Goal: Task Accomplishment & Management: Use online tool/utility

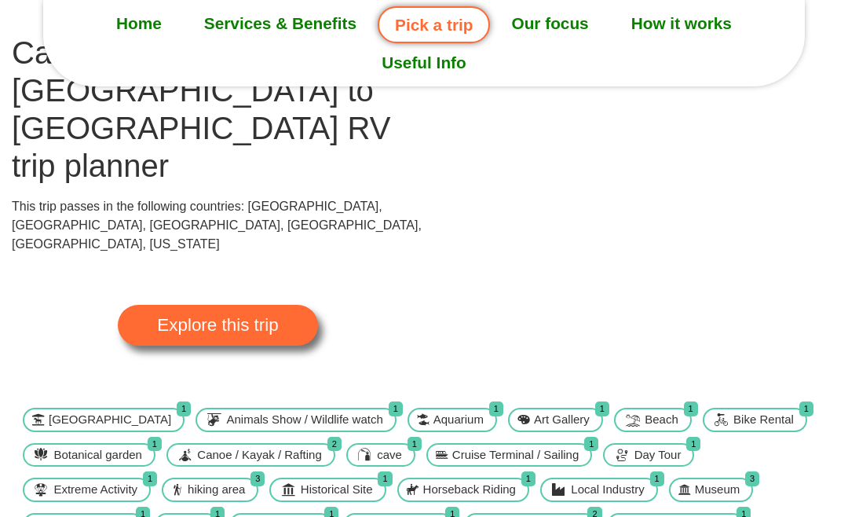
scroll to position [137, 0]
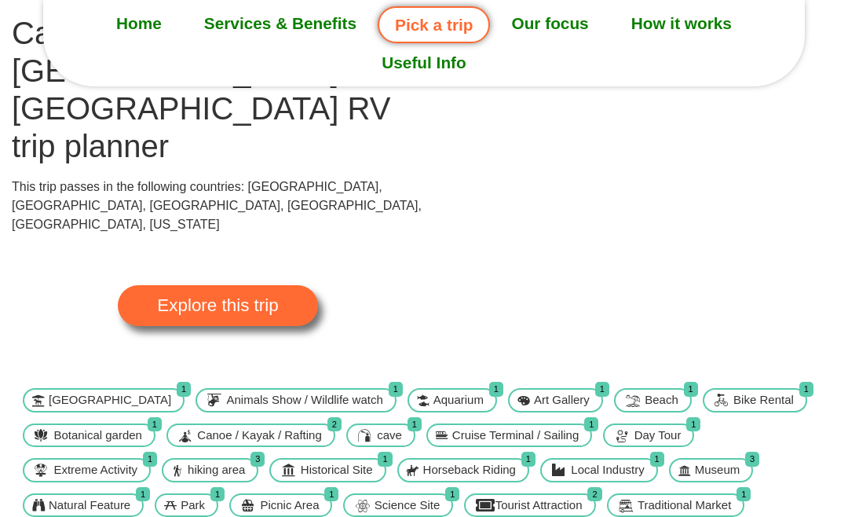
click at [243, 297] on span "Explore this trip" at bounding box center [217, 305] width 121 height 17
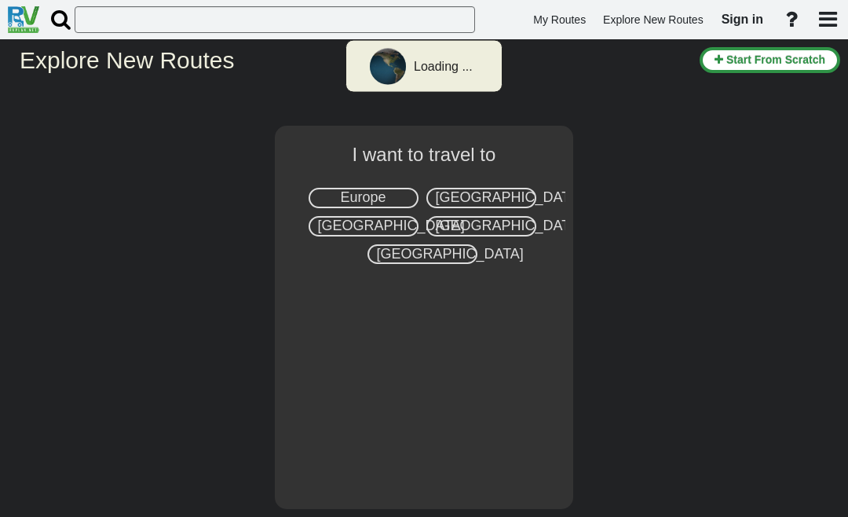
select select "number:8"
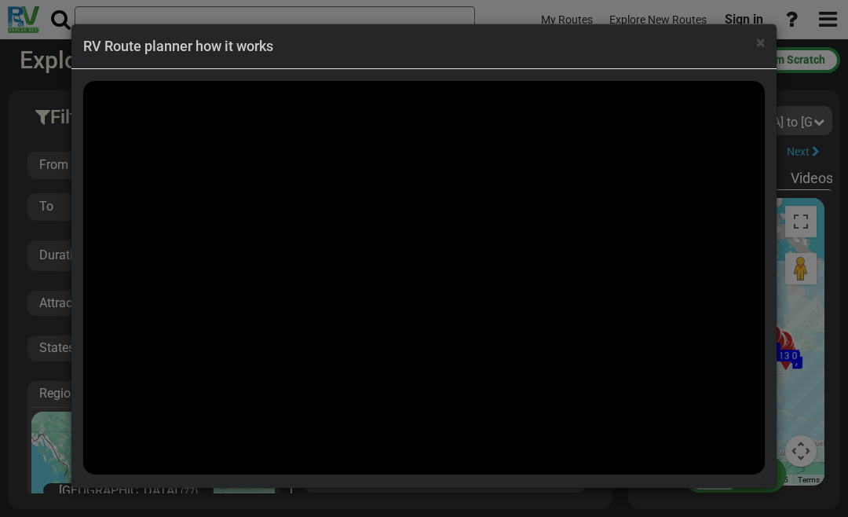
scroll to position [6013, 0]
click at [755, 57] on div "× RV Route planner how it works" at bounding box center [423, 46] width 705 height 45
click at [760, 44] on span "×" at bounding box center [760, 42] width 9 height 19
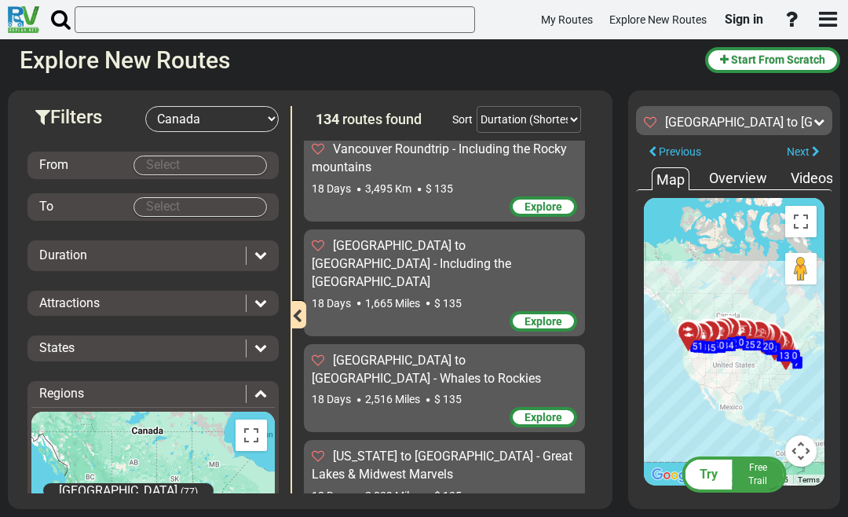
click at [232, 163] on body "My Routes Explore New Routes Sign in ×" at bounding box center [424, 258] width 848 height 517
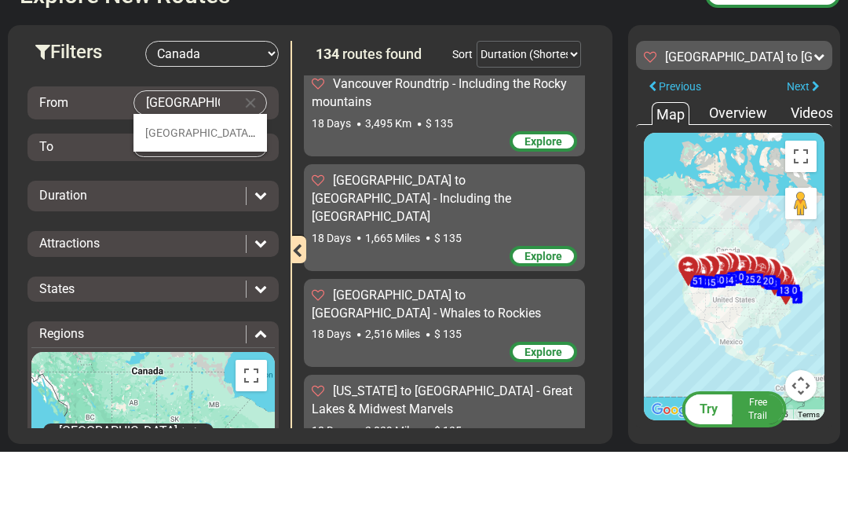
type input "Montreal"
click at [174, 179] on li "Montreal (9)" at bounding box center [199, 198] width 133 height 38
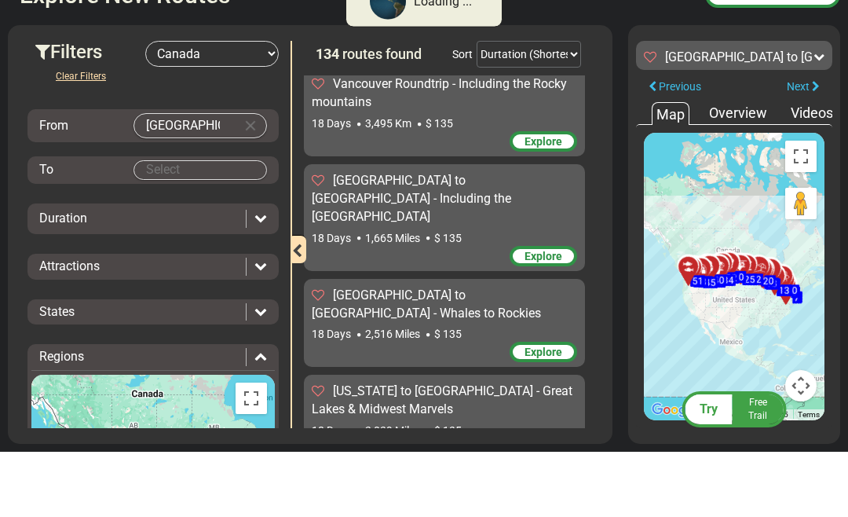
scroll to position [503, 0]
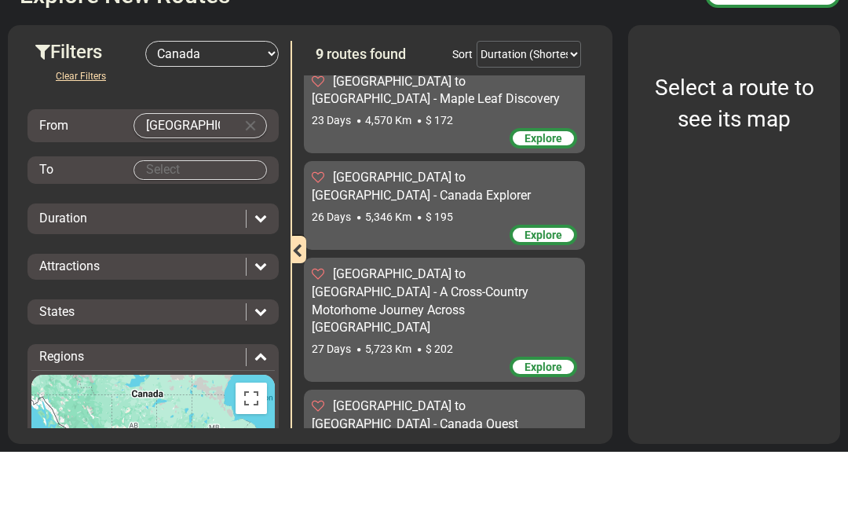
click at [223, 166] on body "My Routes Explore New Routes Sign in ×" at bounding box center [424, 258] width 848 height 517
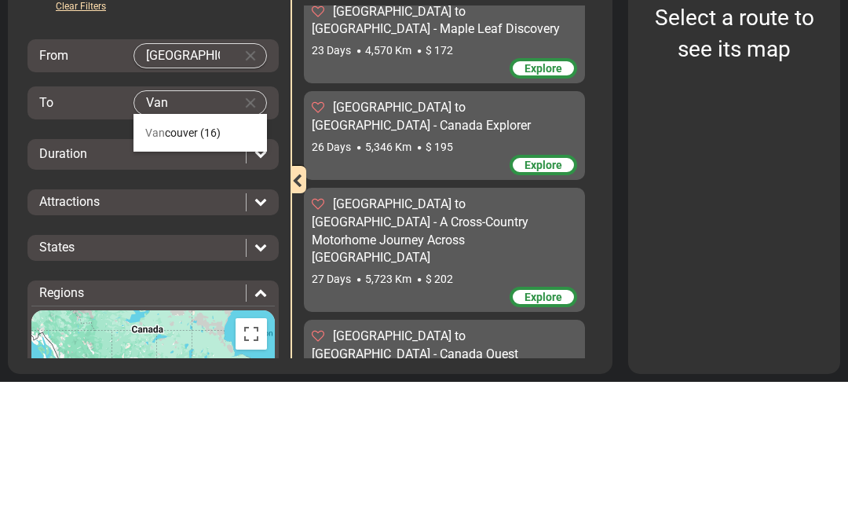
click at [202, 261] on span "(16)" at bounding box center [210, 267] width 20 height 13
type input "Vancouver"
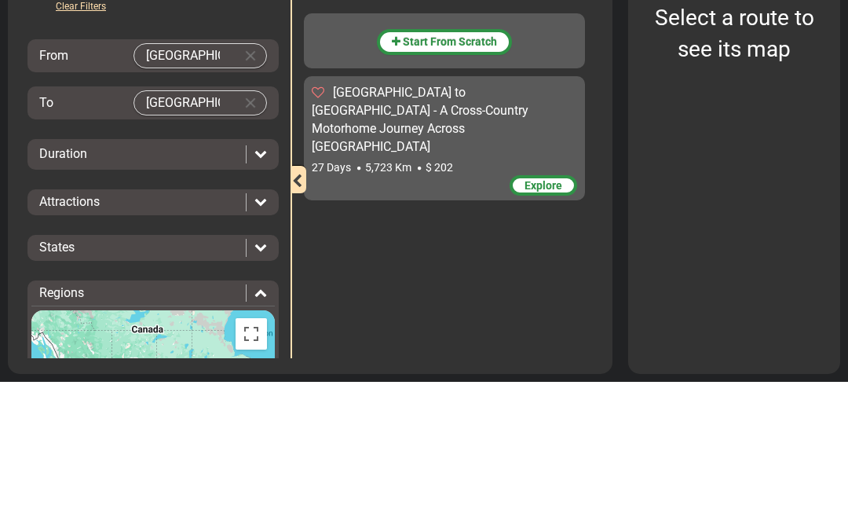
scroll to position [0, 0]
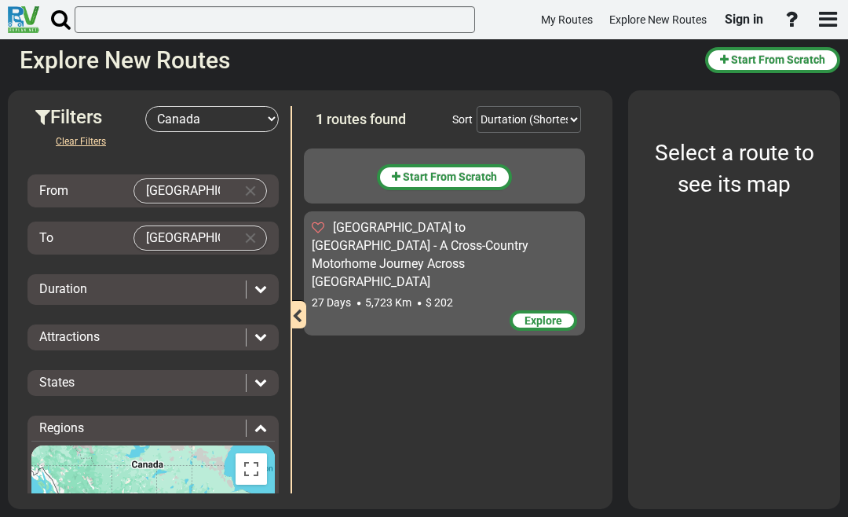
click at [263, 291] on icon at bounding box center [260, 288] width 13 height 13
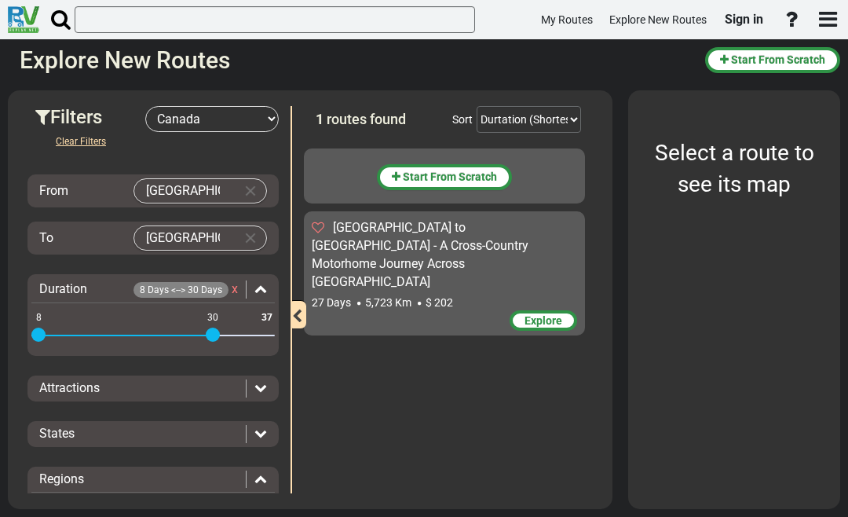
click at [268, 382] on div "Attractions" at bounding box center [152, 388] width 243 height 18
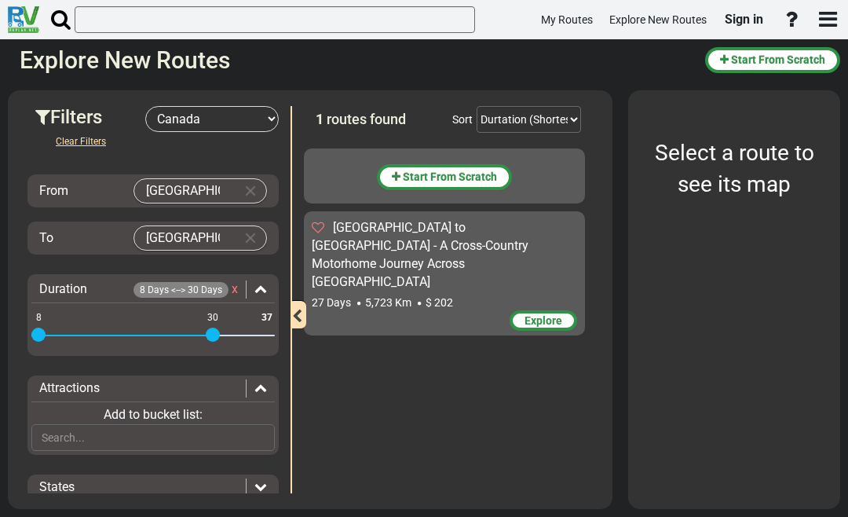
click at [350, 385] on div "Start From Scratch Montreal to Vancouver - A Cross-Country Motorhome Journey Ac…" at bounding box center [448, 317] width 289 height 353
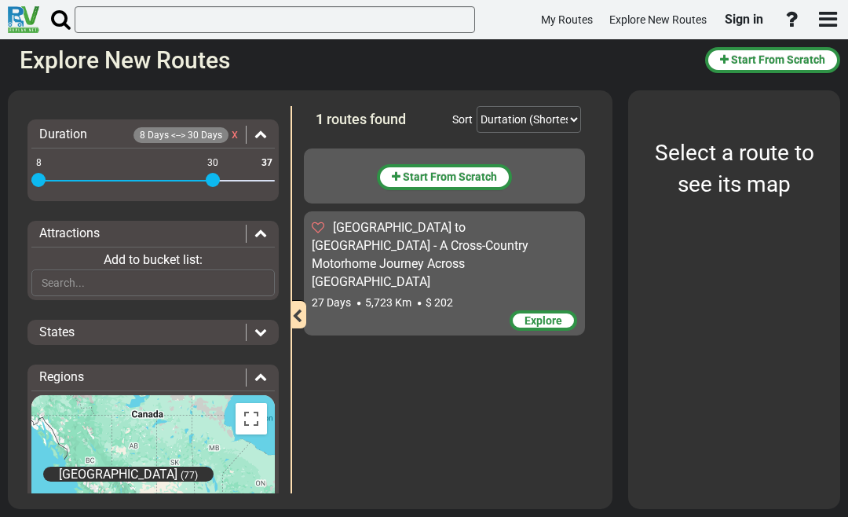
scroll to position [163, 0]
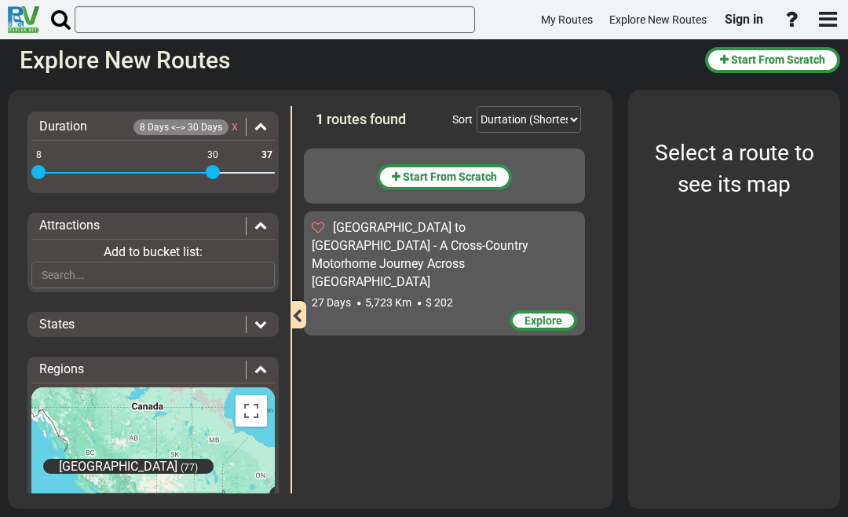
click at [270, 323] on div "States" at bounding box center [152, 325] width 243 height 18
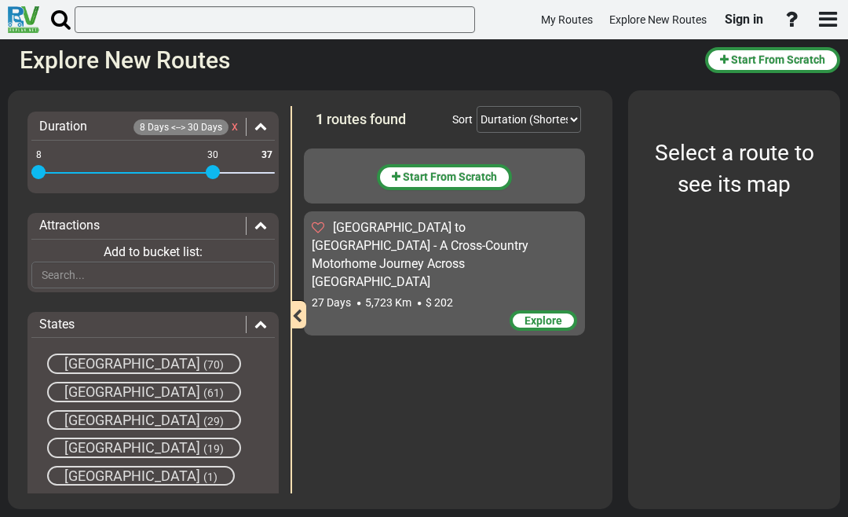
click at [203, 359] on span "(70)" at bounding box center [213, 364] width 20 height 13
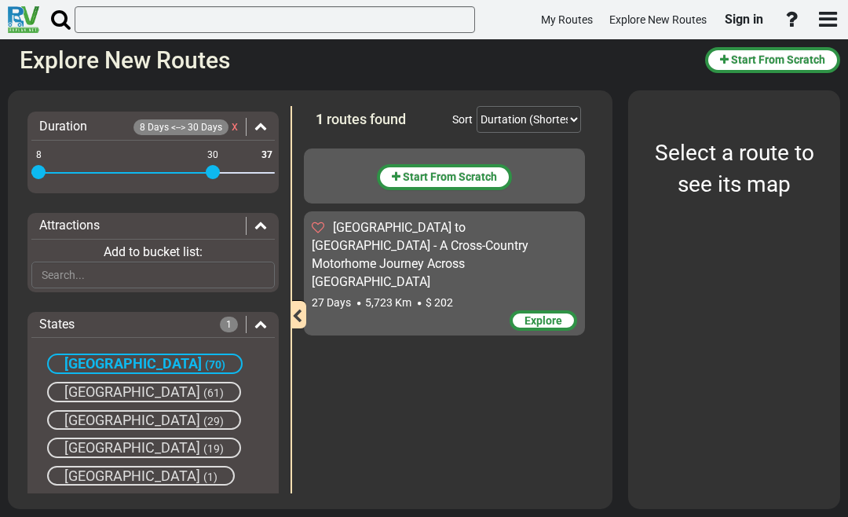
click at [194, 389] on div "British Columbia (61)" at bounding box center [144, 392] width 194 height 20
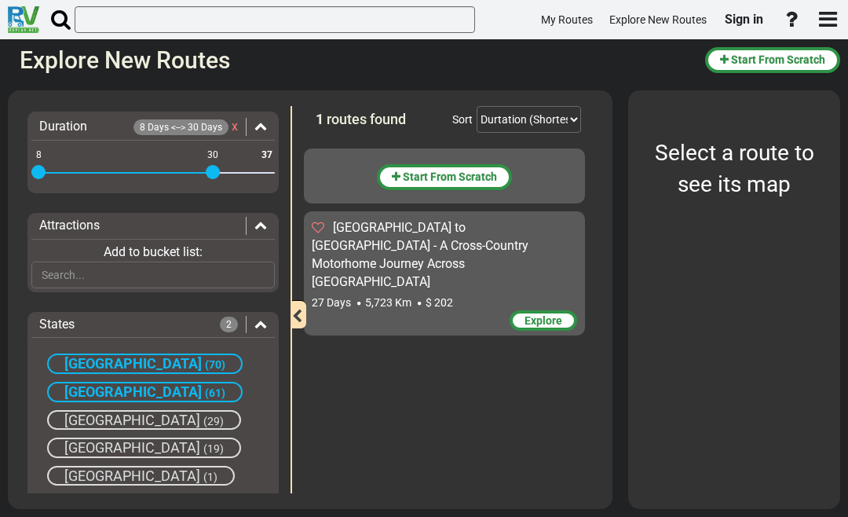
click at [203, 415] on span "(29)" at bounding box center [213, 421] width 20 height 13
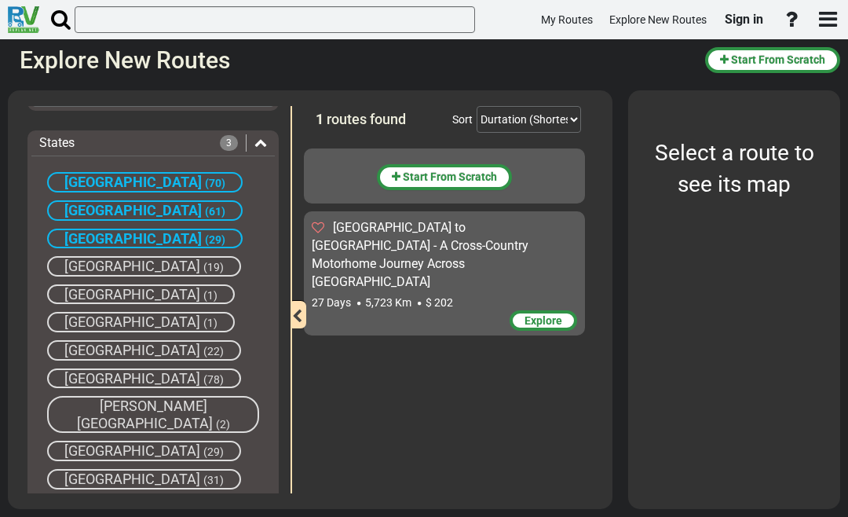
scroll to position [364, 0]
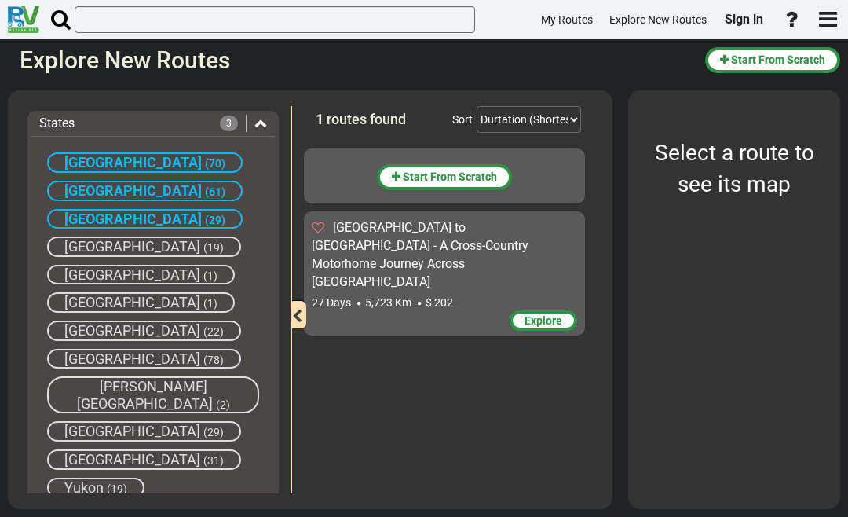
click at [203, 366] on span "(78)" at bounding box center [213, 359] width 20 height 13
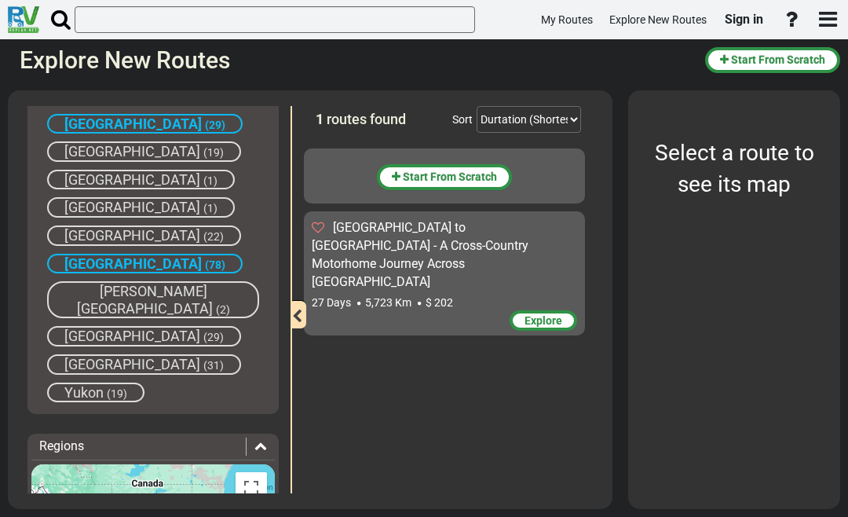
scroll to position [465, 0]
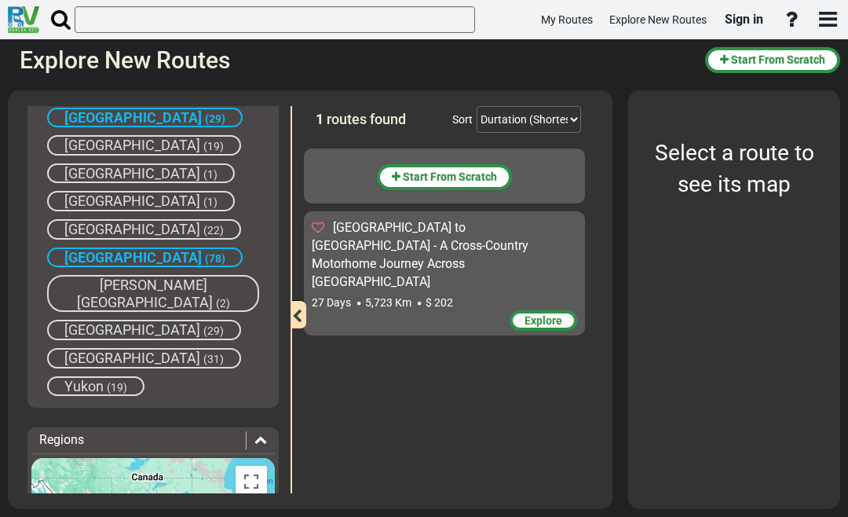
click at [203, 353] on span "(31)" at bounding box center [213, 359] width 20 height 13
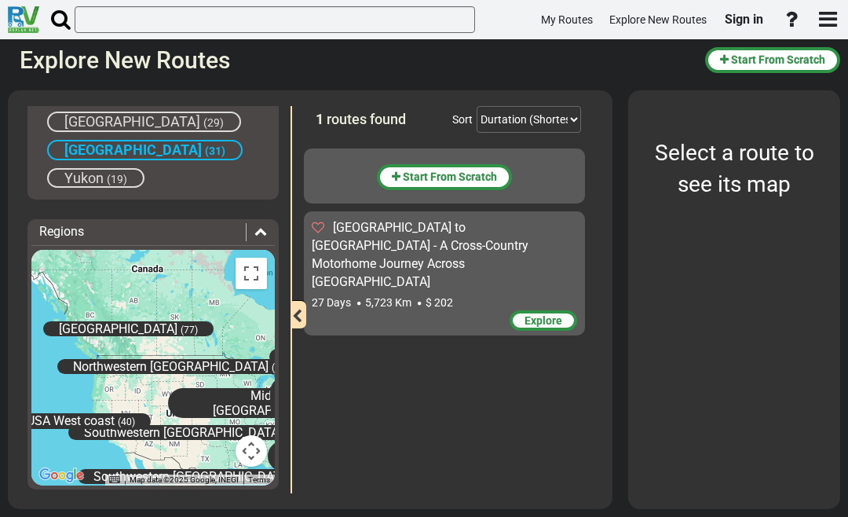
scroll to position [672, 0]
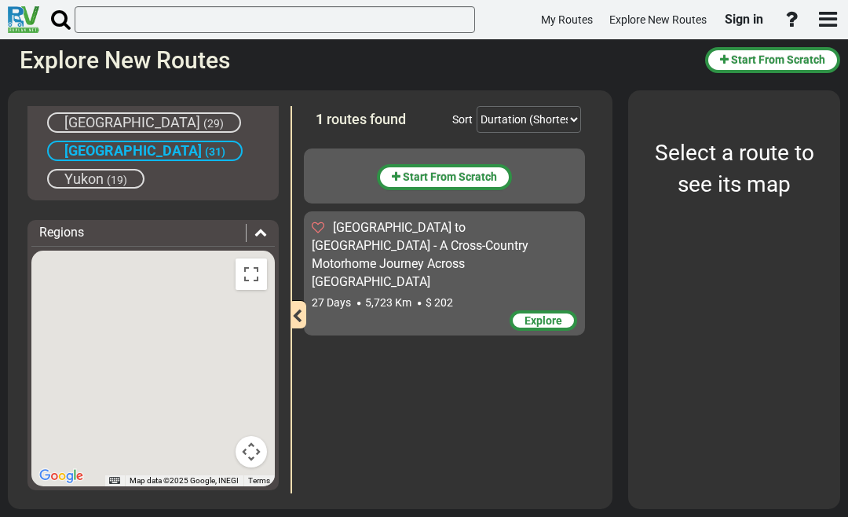
click at [268, 226] on div "Regions" at bounding box center [152, 233] width 243 height 18
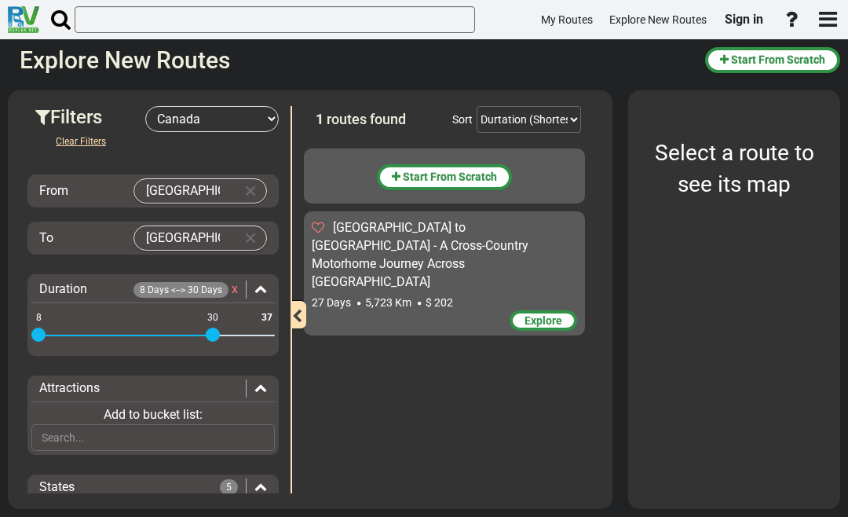
scroll to position [0, 0]
click at [551, 314] on span "Explore" at bounding box center [544, 320] width 38 height 13
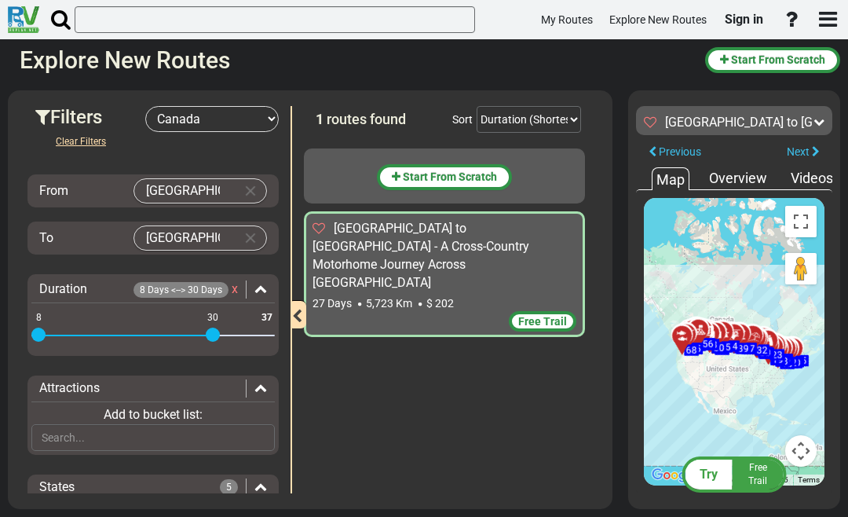
click at [802, 218] on button "Toggle fullscreen view" at bounding box center [800, 221] width 31 height 31
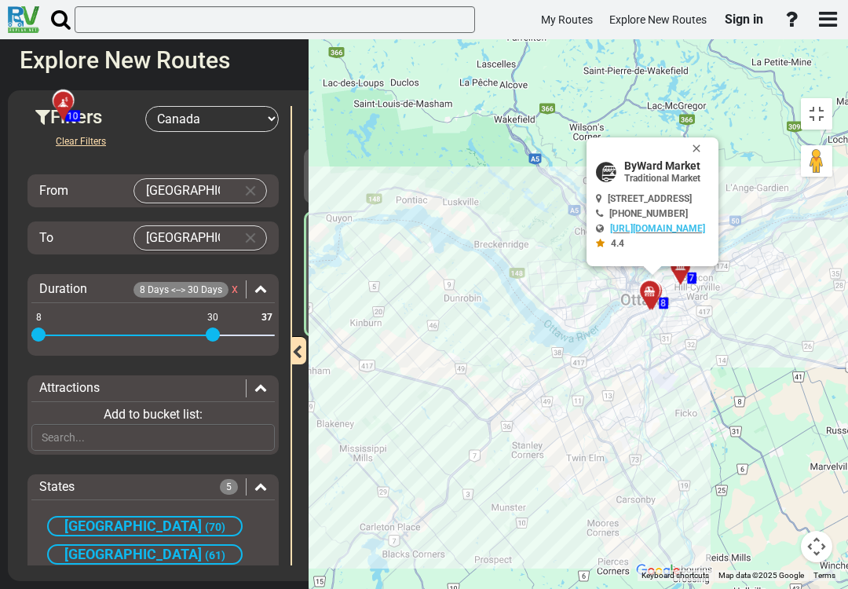
click at [832, 98] on button "Toggle fullscreen view" at bounding box center [816, 113] width 31 height 31
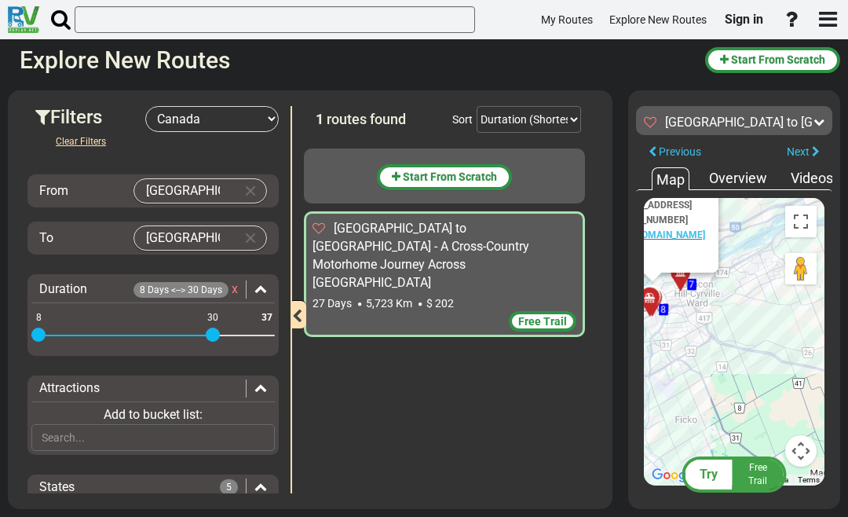
click at [757, 469] on span "Free Trail" at bounding box center [757, 474] width 19 height 24
